Goal: Transaction & Acquisition: Purchase product/service

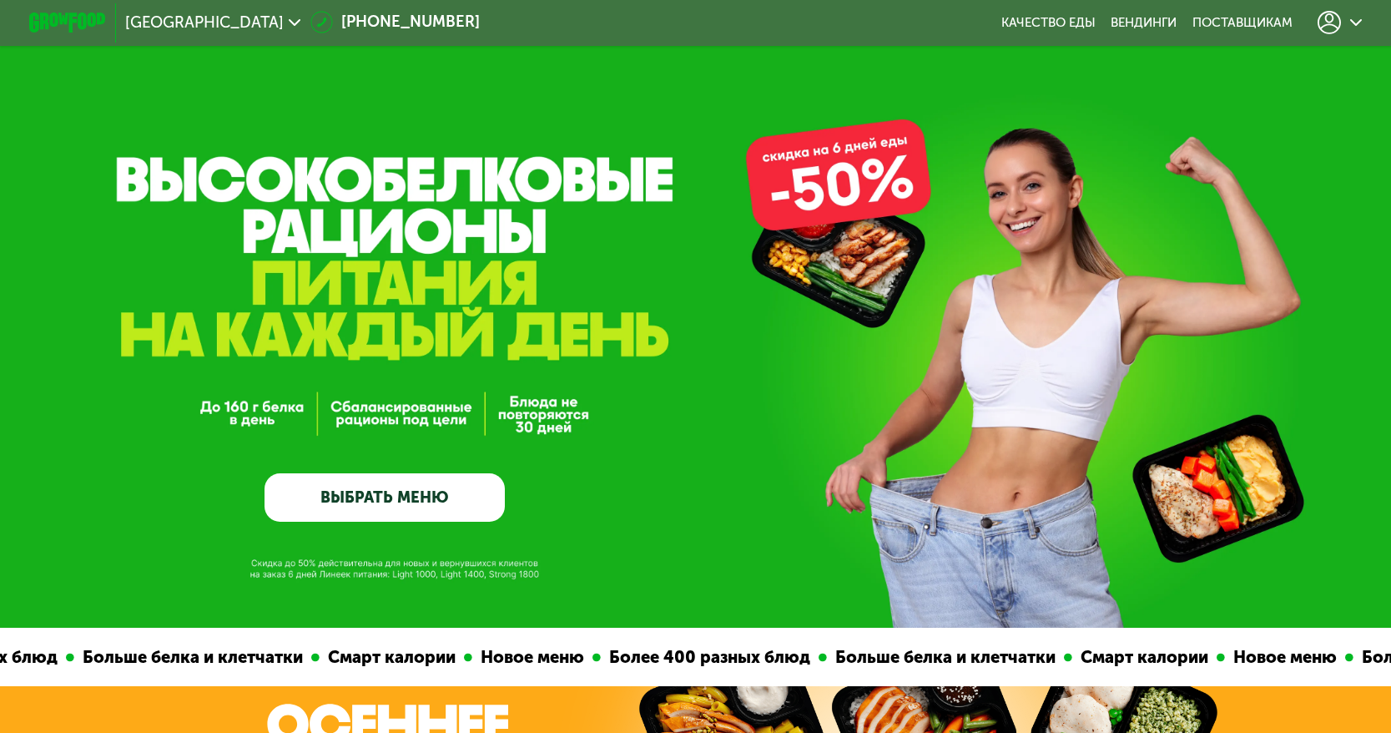
click at [437, 515] on link "ВЫБРАТЬ МЕНЮ" at bounding box center [385, 497] width 240 height 48
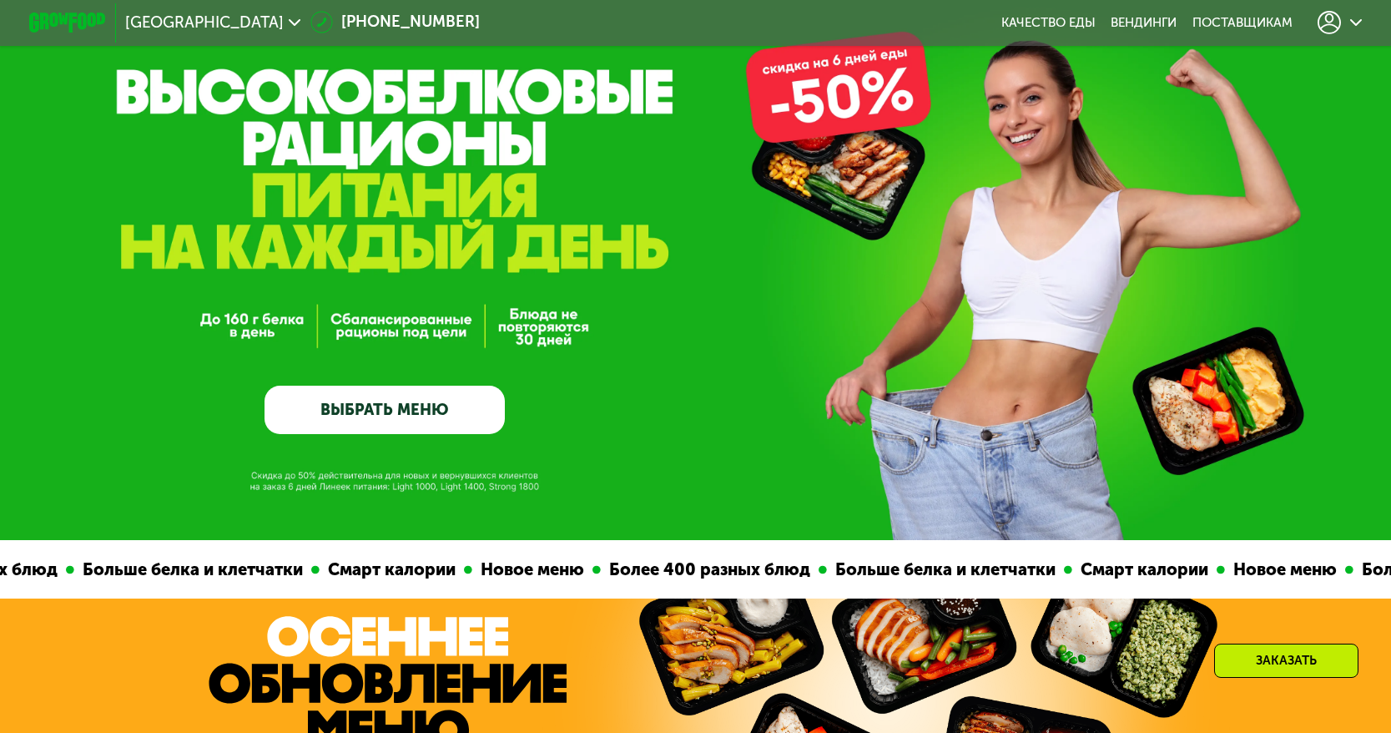
scroll to position [167, 0]
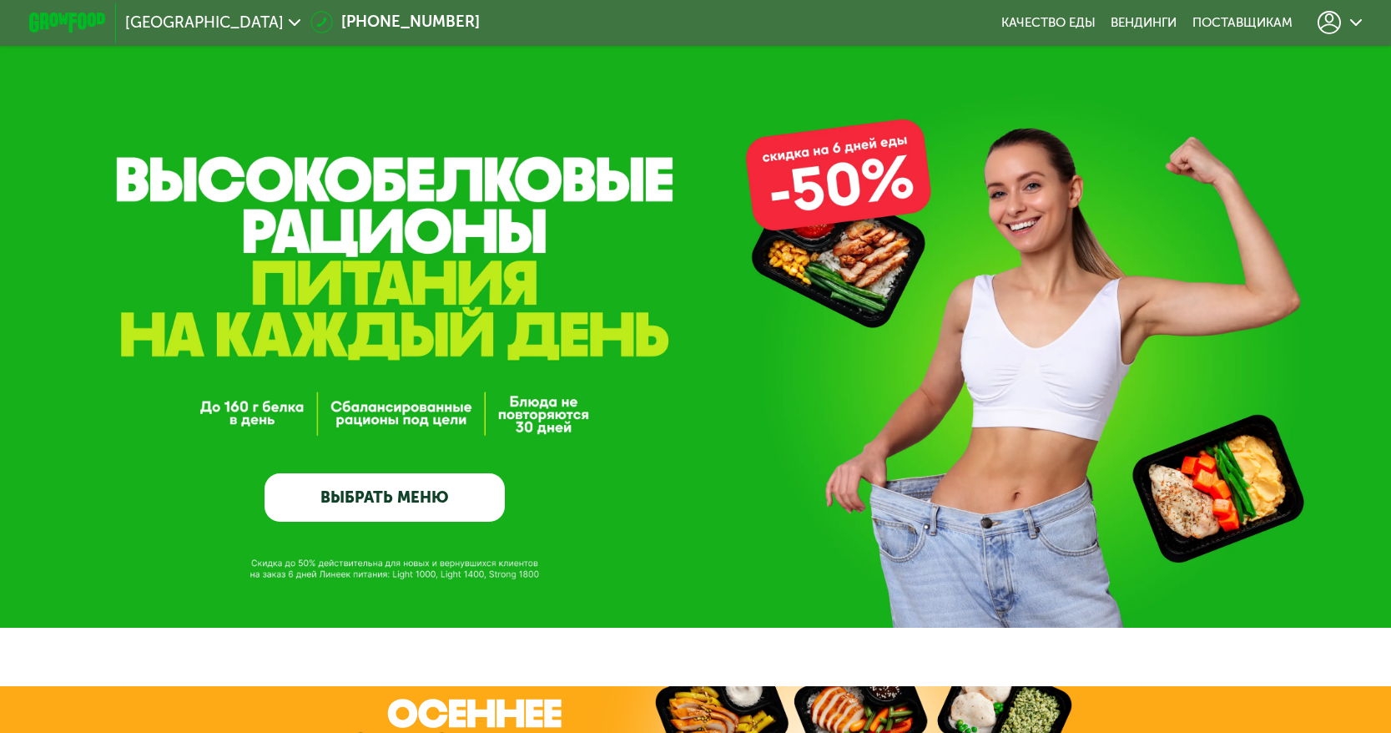
click at [431, 486] on link "ВЫБРАТЬ МЕНЮ" at bounding box center [385, 497] width 240 height 48
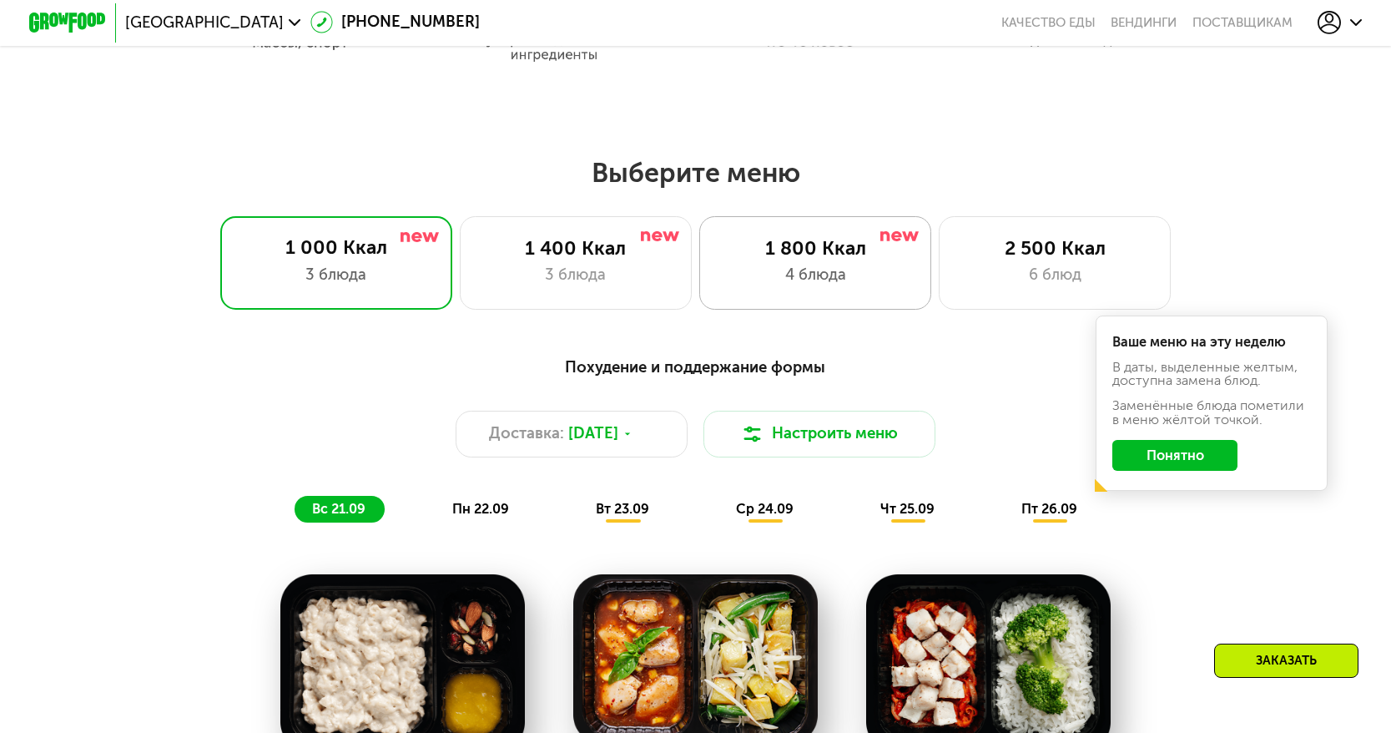
scroll to position [1168, 0]
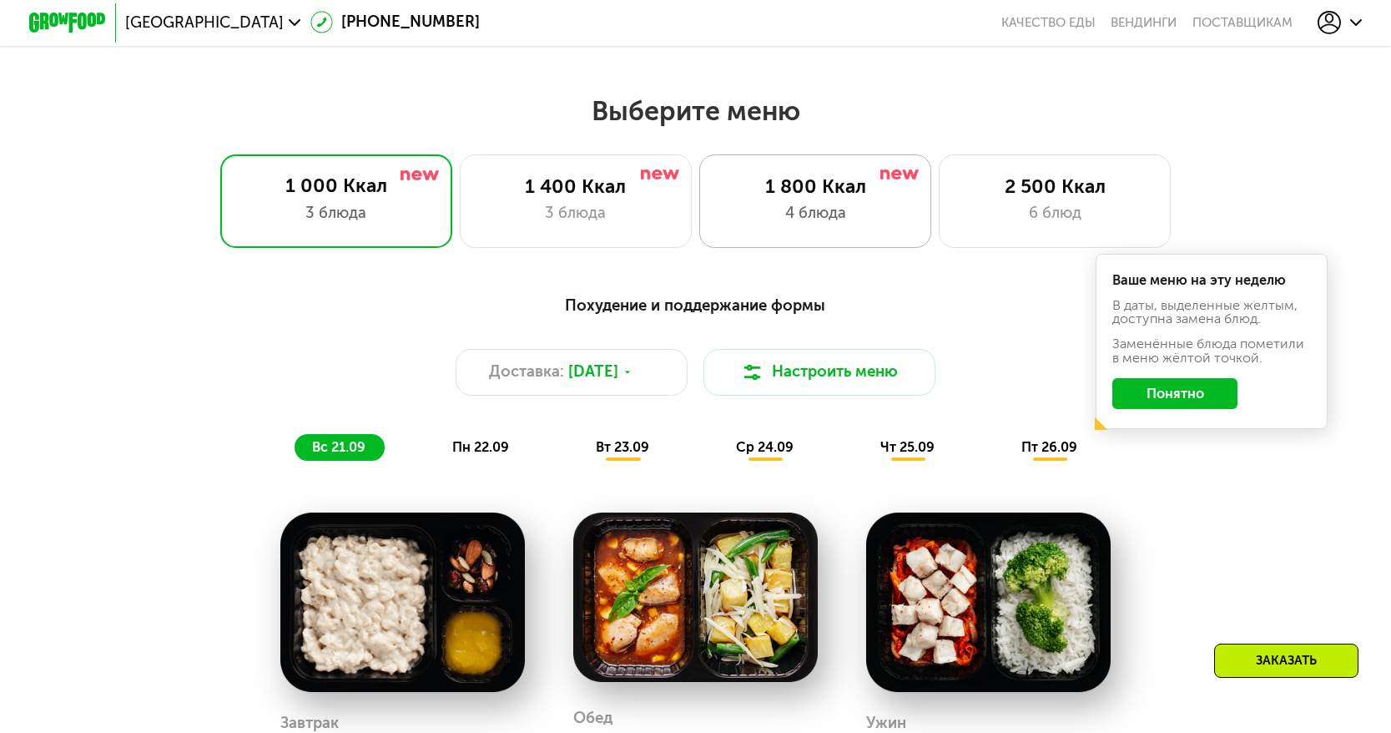
click at [847, 217] on div "4 блюда" at bounding box center [815, 213] width 192 height 23
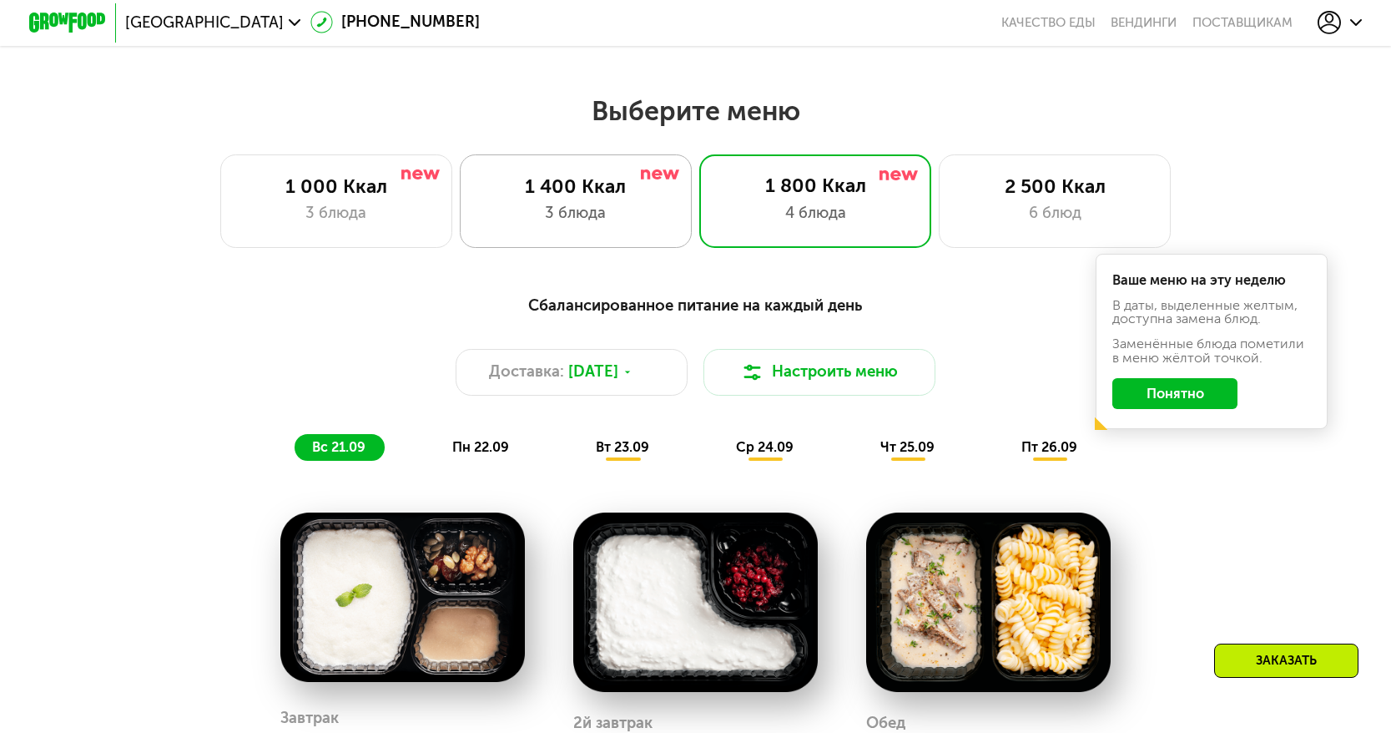
click at [568, 217] on div "3 блюда" at bounding box center [576, 213] width 192 height 23
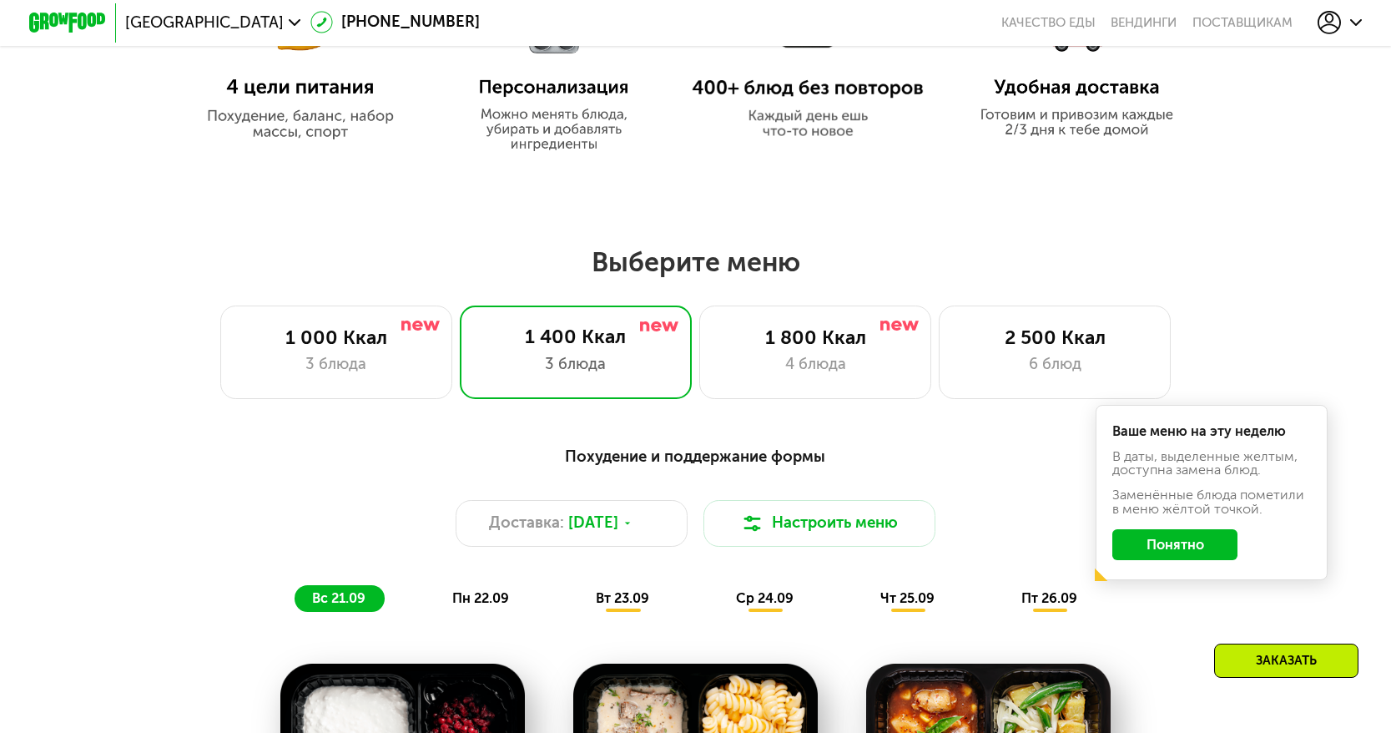
scroll to position [751, 0]
